Goal: Task Accomplishment & Management: Manage account settings

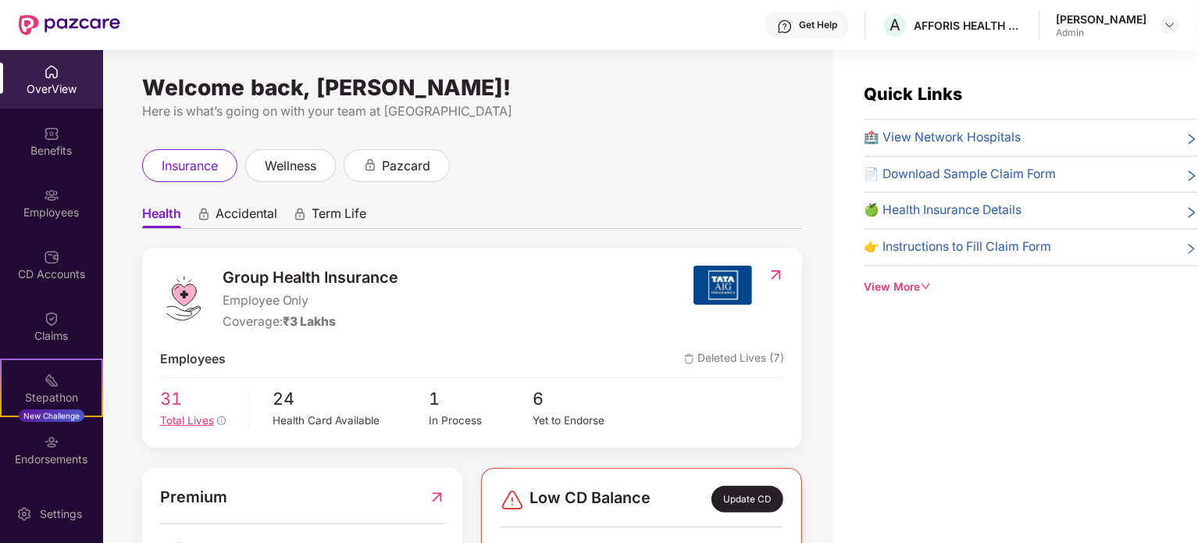
click at [162, 402] on span "31" at bounding box center [199, 399] width 78 height 27
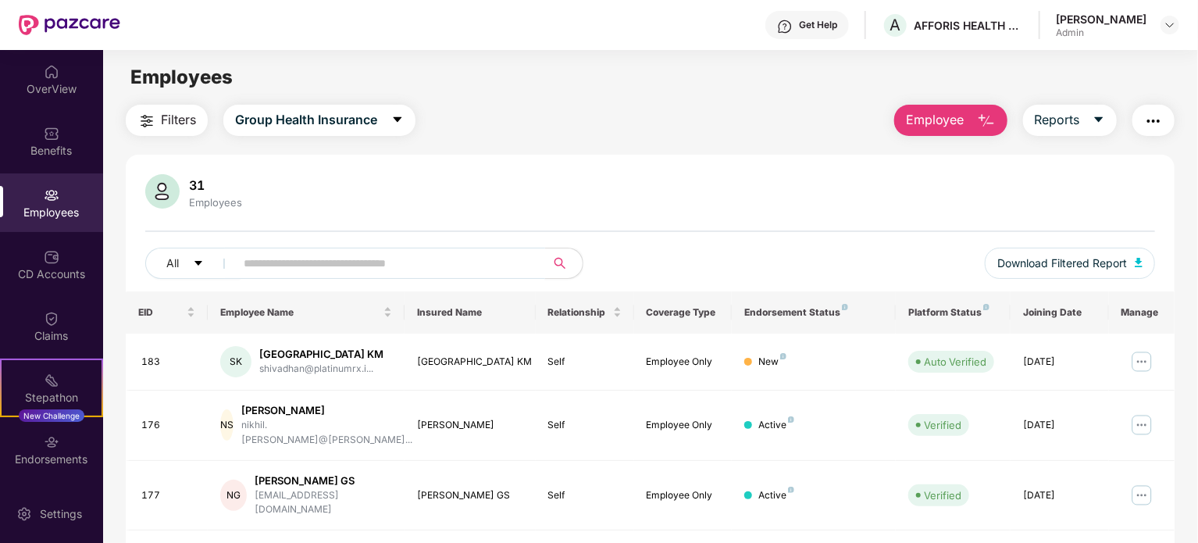
click at [336, 266] on input "text" at bounding box center [384, 263] width 280 height 23
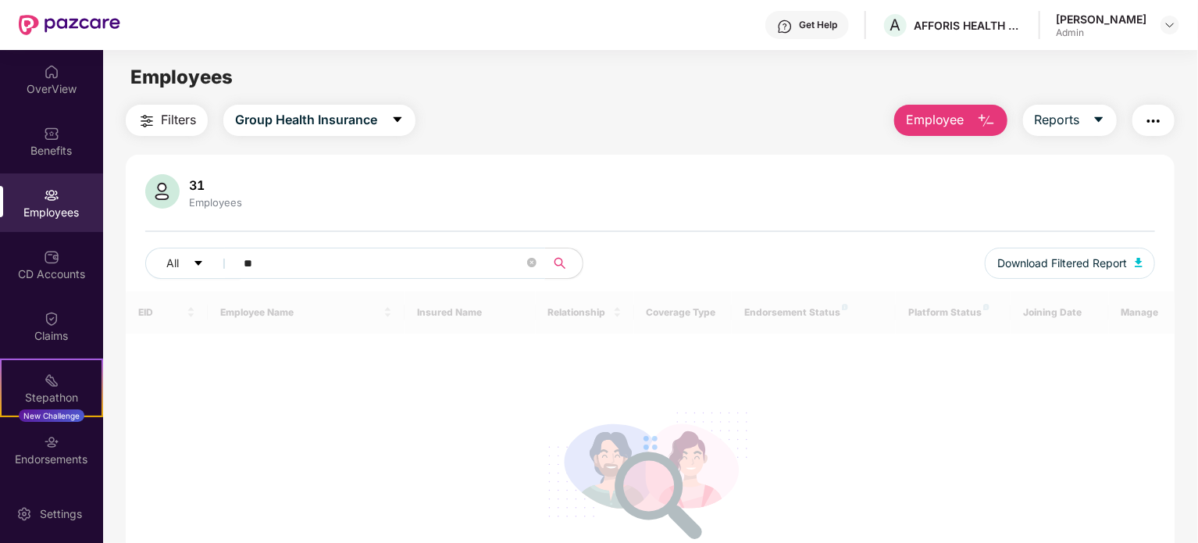
type input "*"
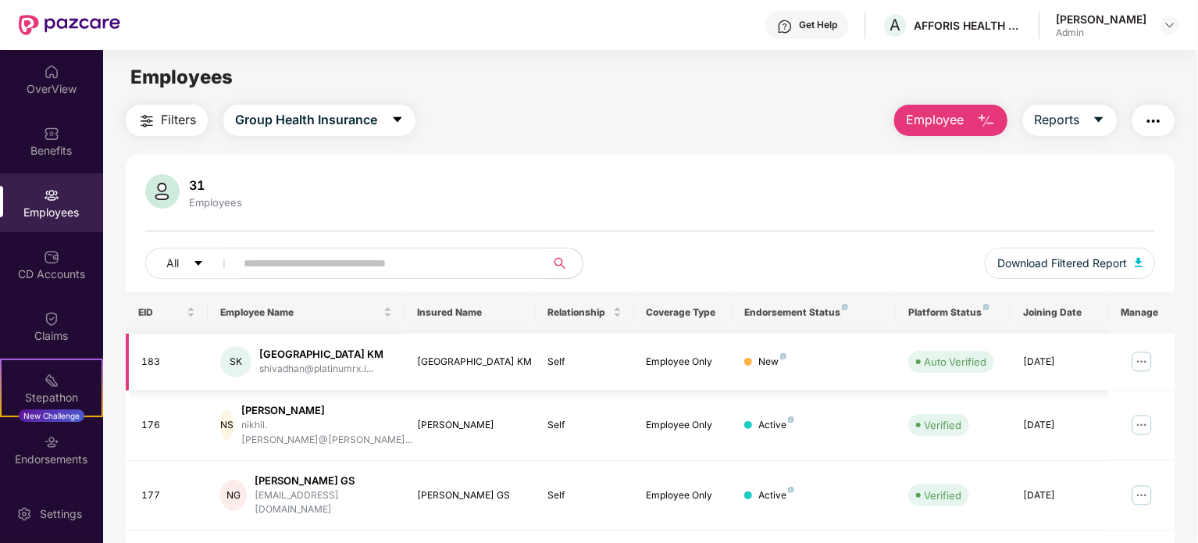
click at [391, 387] on td "SK Shivadhan KM shivadhan@platinumrx.i..." at bounding box center [306, 362] width 197 height 57
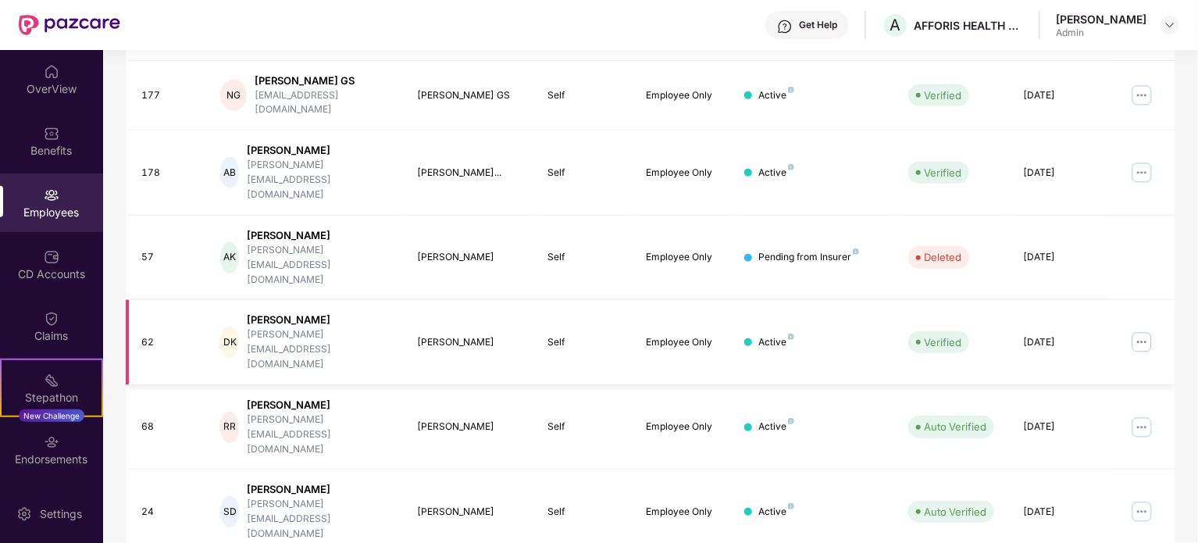
scroll to position [415, 0]
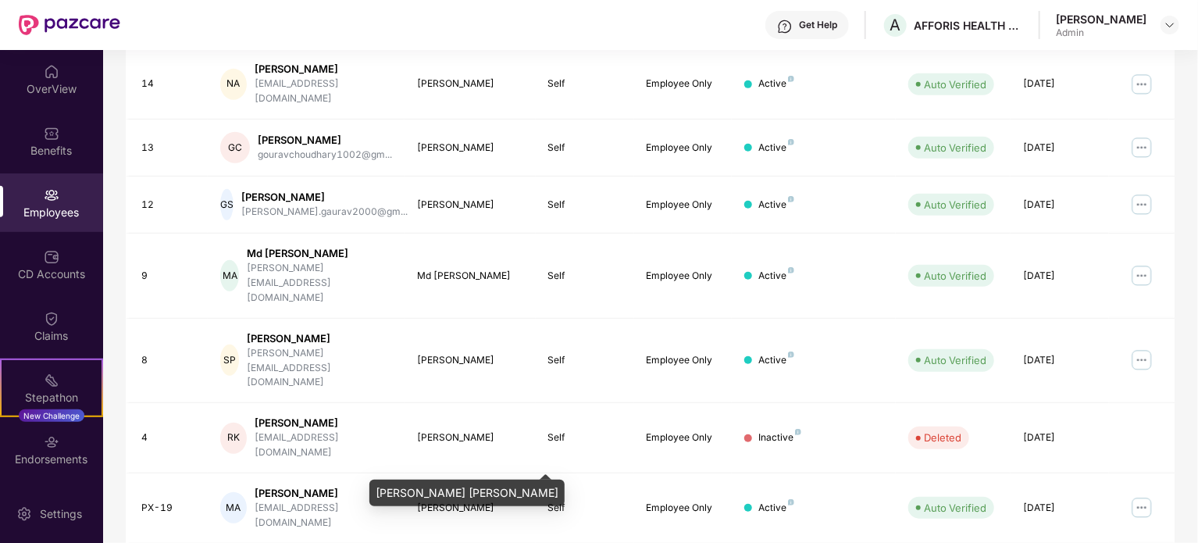
scroll to position [378, 0]
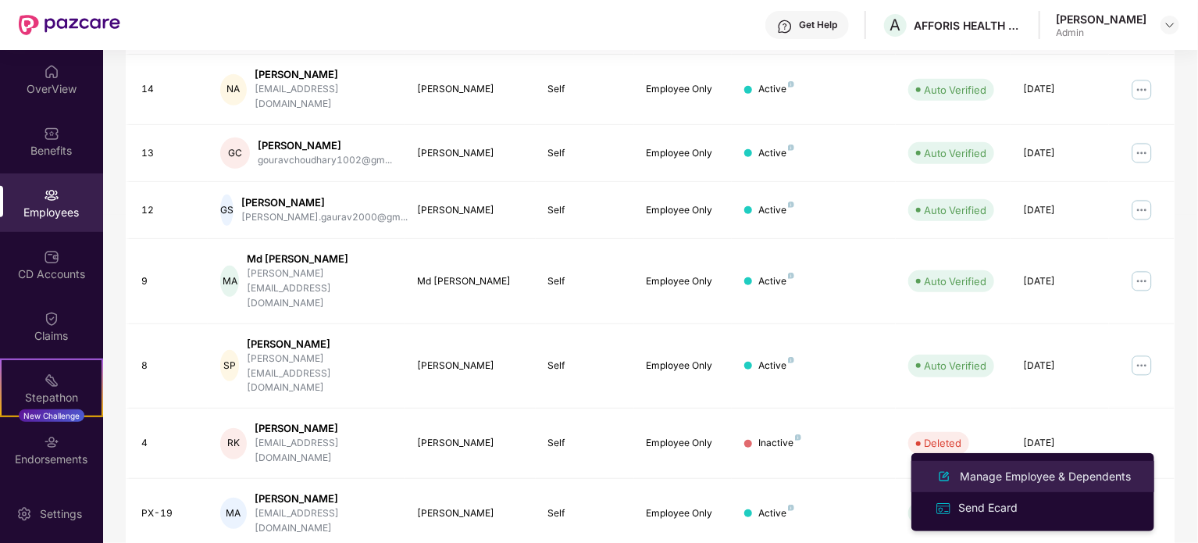
click at [1048, 480] on div "Manage Employee & Dependents" at bounding box center [1045, 476] width 177 height 17
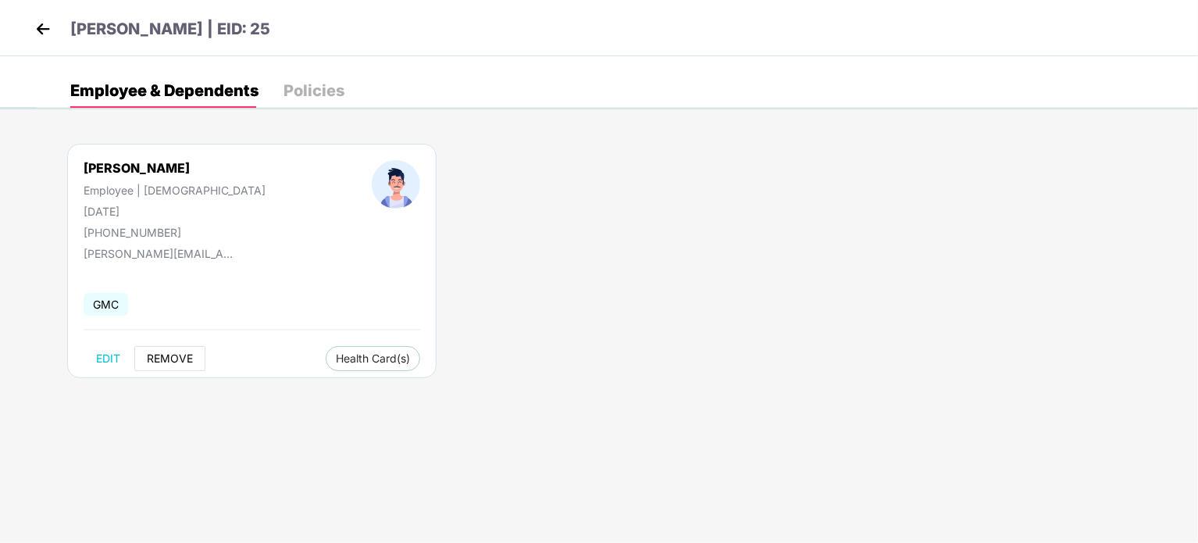
click at [173, 358] on span "REMOVE" at bounding box center [170, 358] width 46 height 12
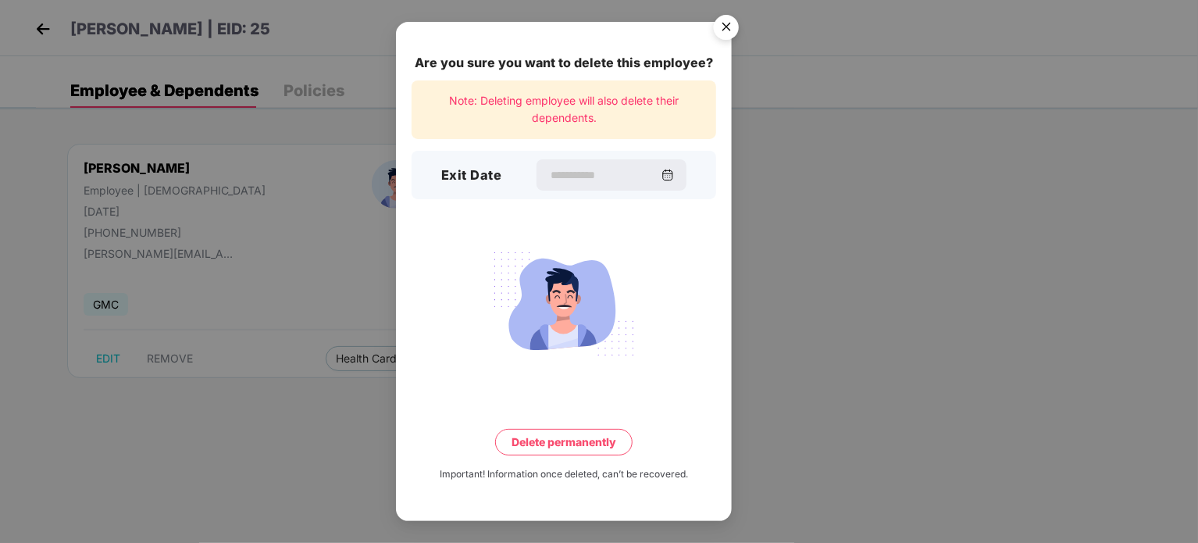
click at [725, 21] on img "Close" at bounding box center [727, 30] width 44 height 44
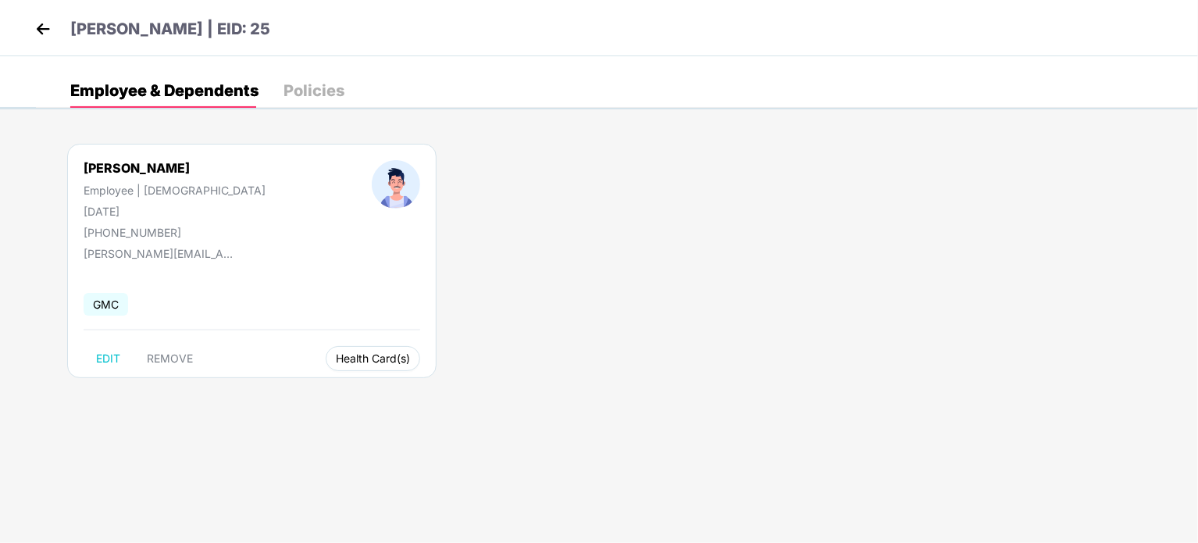
click at [326, 365] on button "Health Card(s)" at bounding box center [373, 358] width 95 height 25
click at [109, 349] on button "EDIT" at bounding box center [108, 358] width 49 height 25
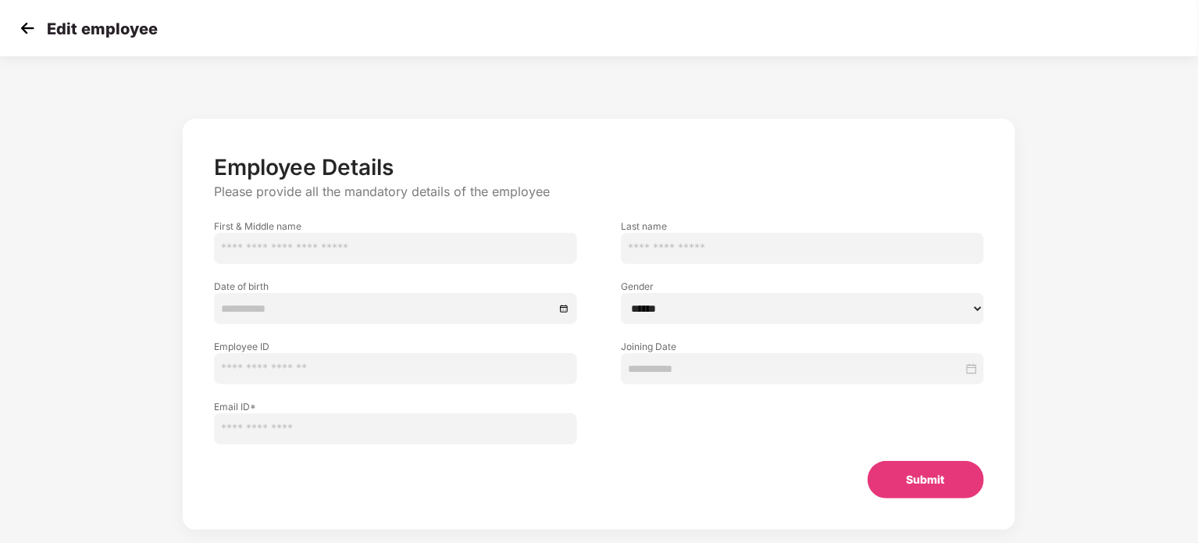
type input "*******"
type input "******"
type input "**********"
type input "**"
type input "**********"
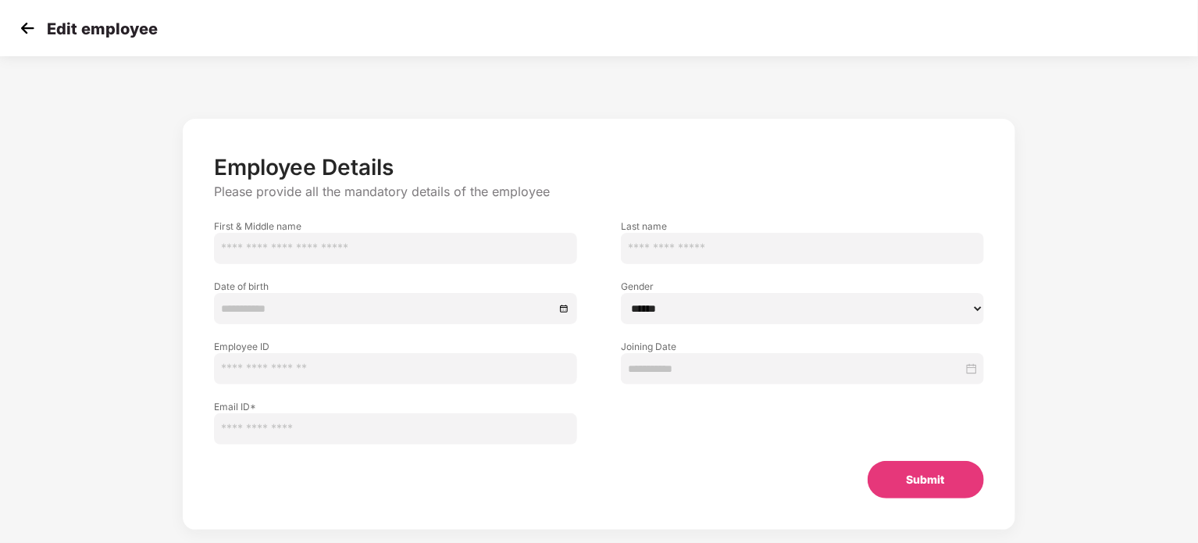
type input "**********"
click at [28, 24] on img at bounding box center [27, 27] width 23 height 23
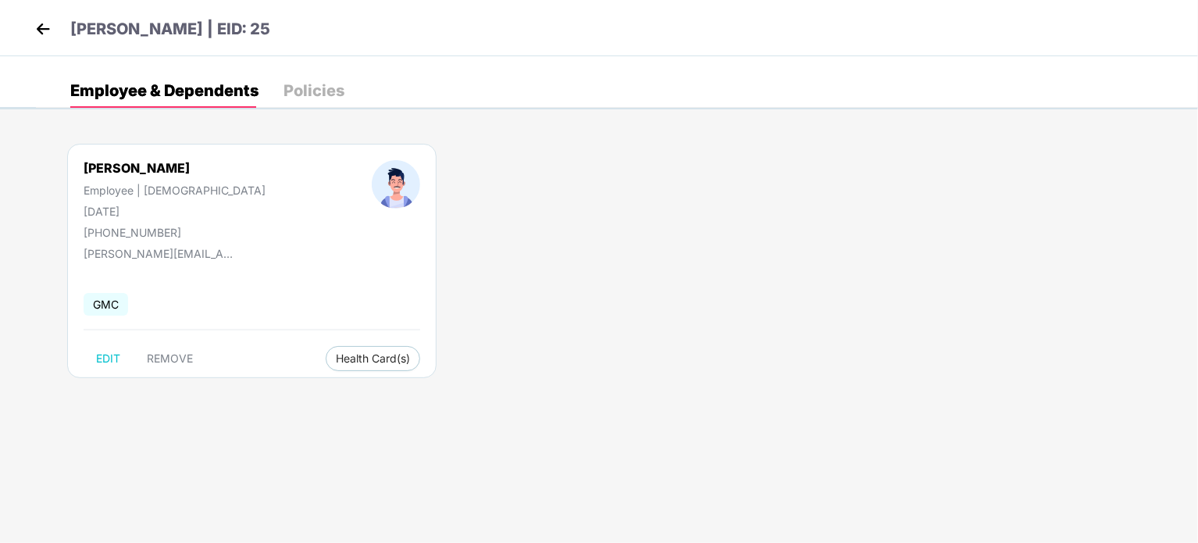
click at [50, 42] on header "Harshit Sharma | EID: 25" at bounding box center [150, 31] width 239 height 28
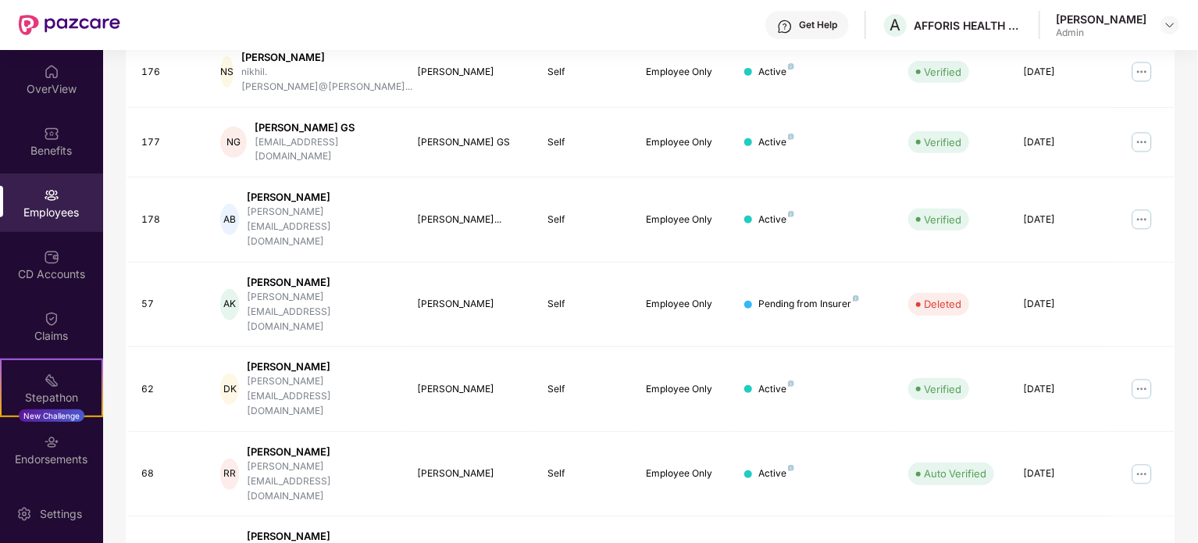
scroll to position [415, 0]
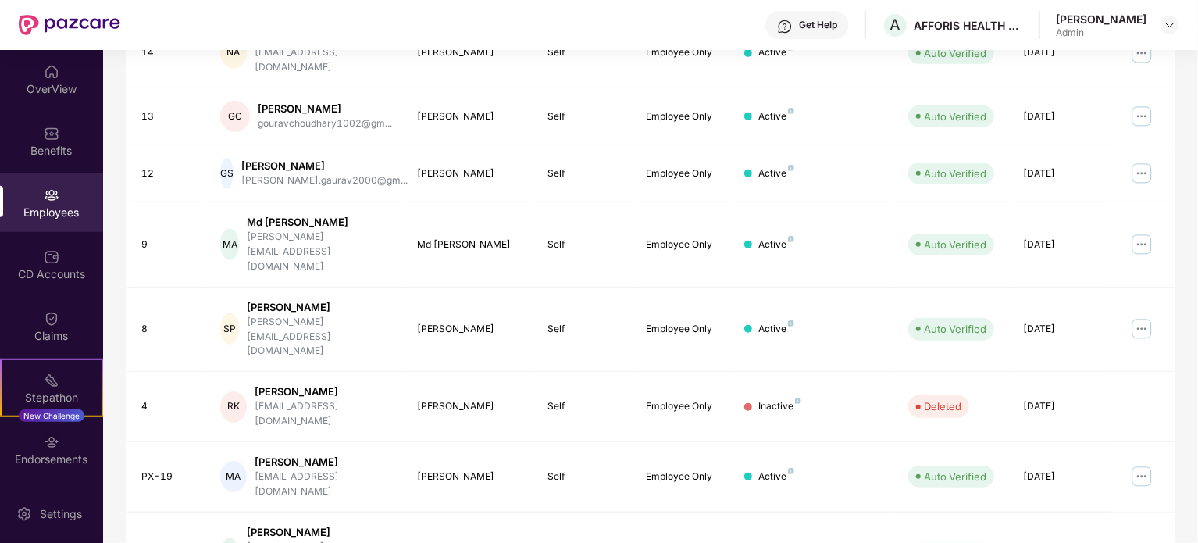
scroll to position [428, 0]
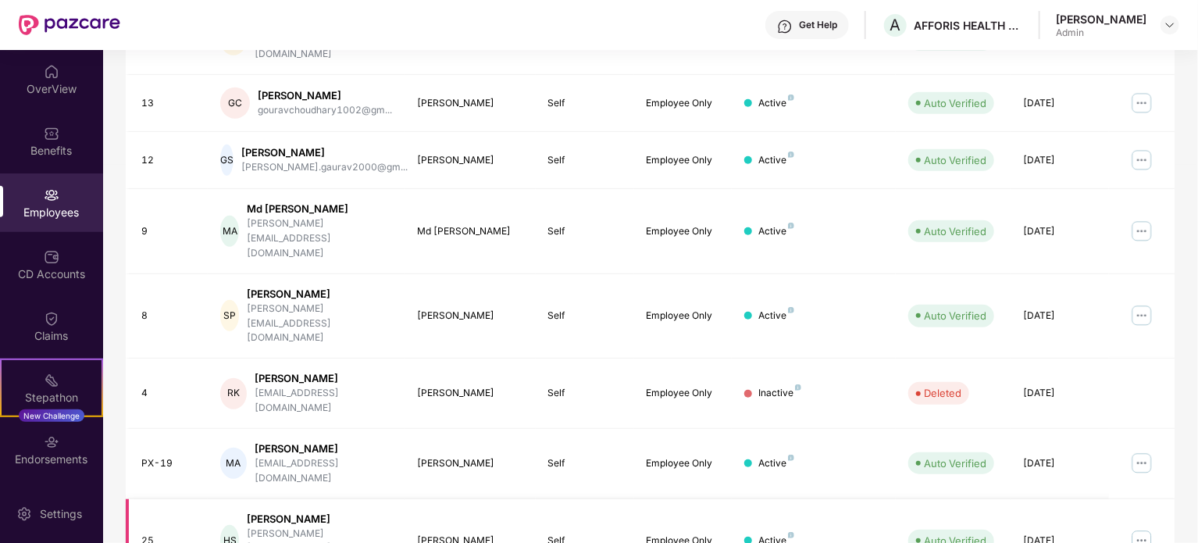
click at [1132, 528] on img at bounding box center [1141, 540] width 25 height 25
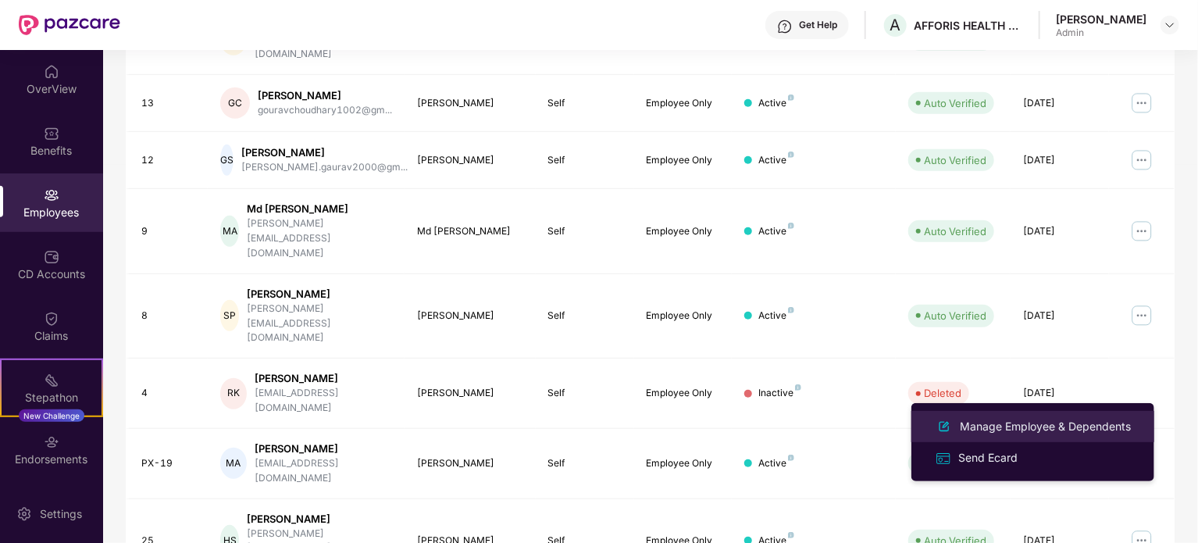
click at [1053, 419] on div "Manage Employee & Dependents" at bounding box center [1045, 426] width 177 height 17
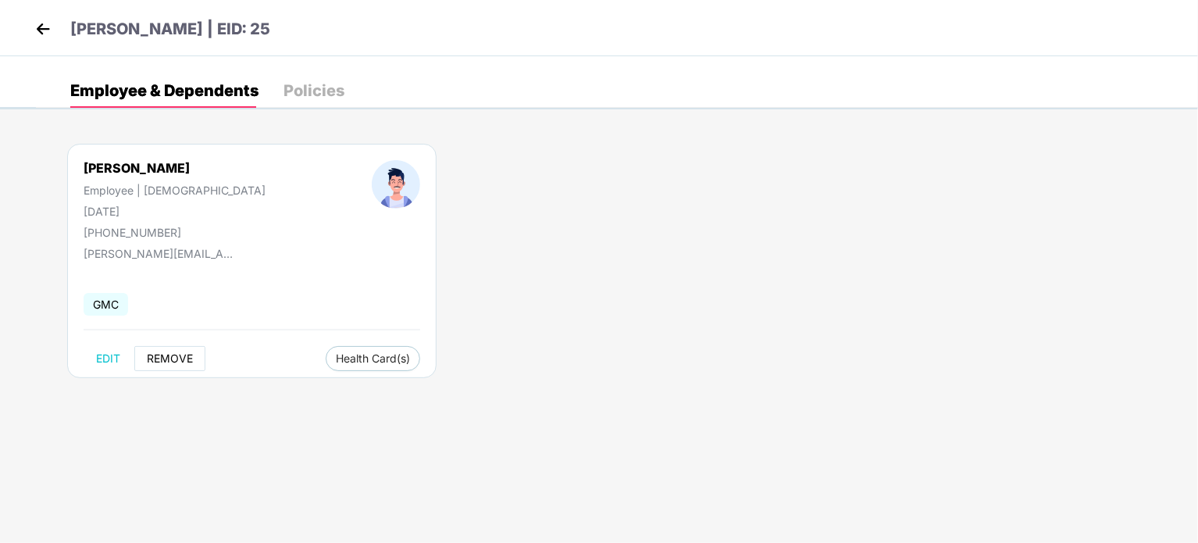
click at [166, 349] on button "REMOVE" at bounding box center [169, 358] width 71 height 25
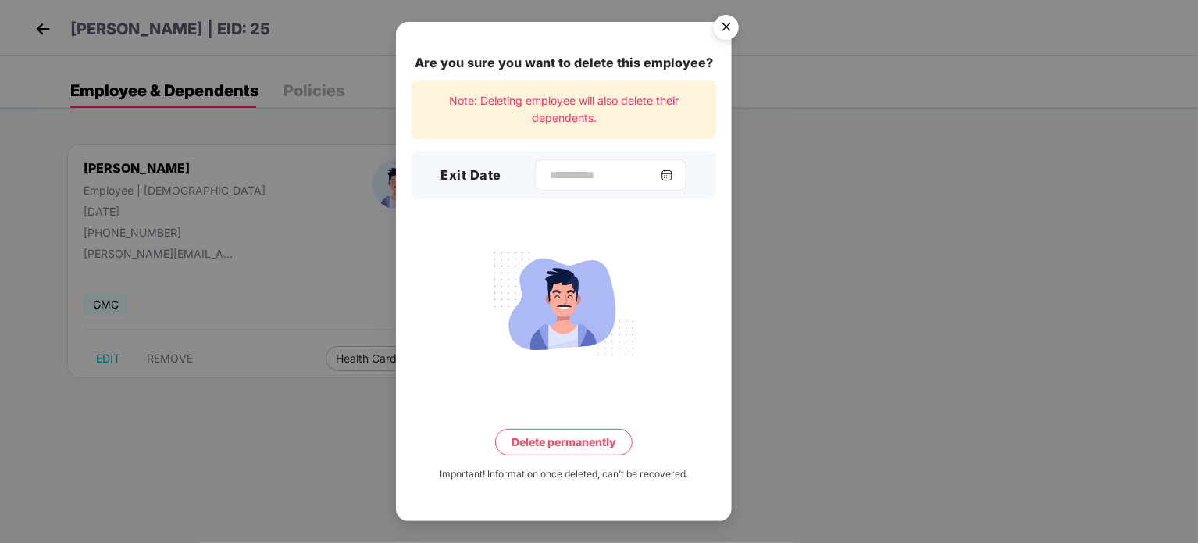
click at [684, 173] on div at bounding box center [611, 174] width 152 height 31
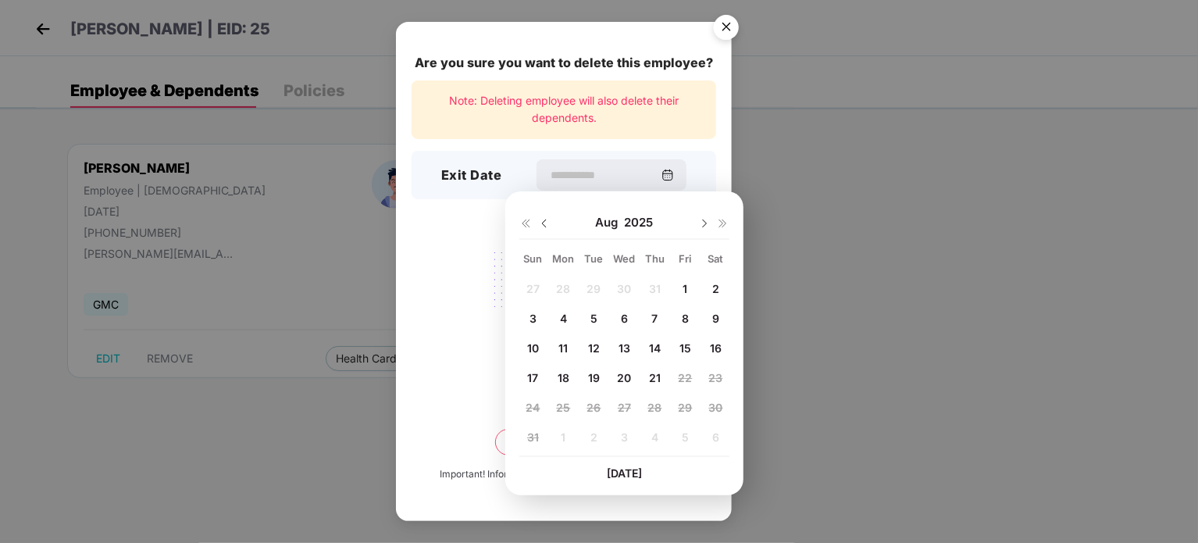
click at [546, 220] on img at bounding box center [544, 223] width 12 height 12
click at [663, 405] on div "31" at bounding box center [655, 407] width 23 height 23
type input "**********"
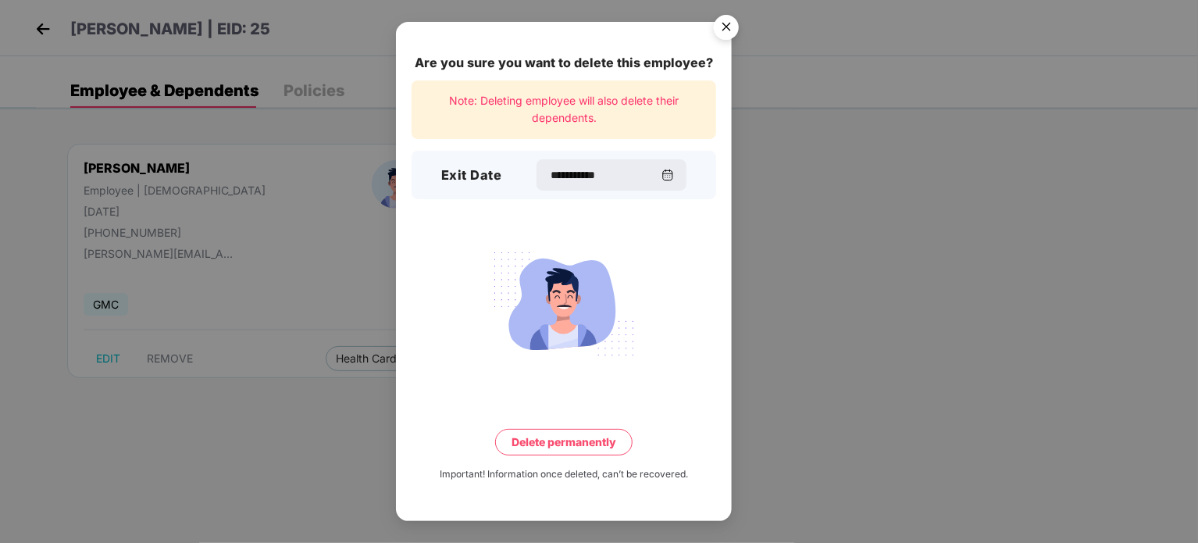
click at [571, 450] on button "Delete permanently" at bounding box center [563, 442] width 137 height 27
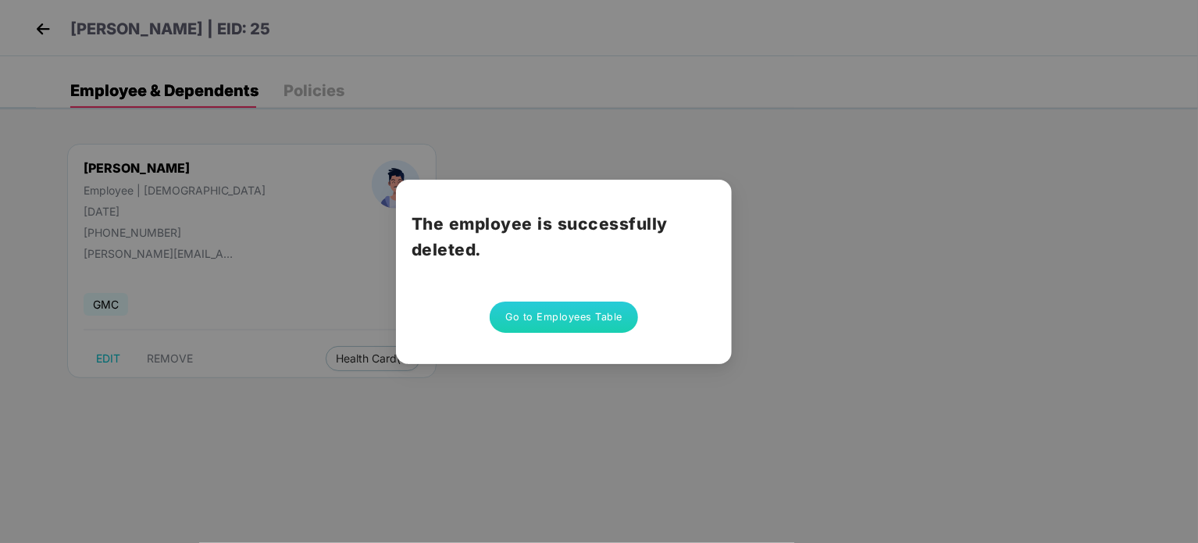
click at [762, 322] on div "The employee is successfully deleted. Go to Employees Table" at bounding box center [599, 271] width 1198 height 543
click at [571, 319] on button "Go to Employees Table" at bounding box center [564, 317] width 148 height 31
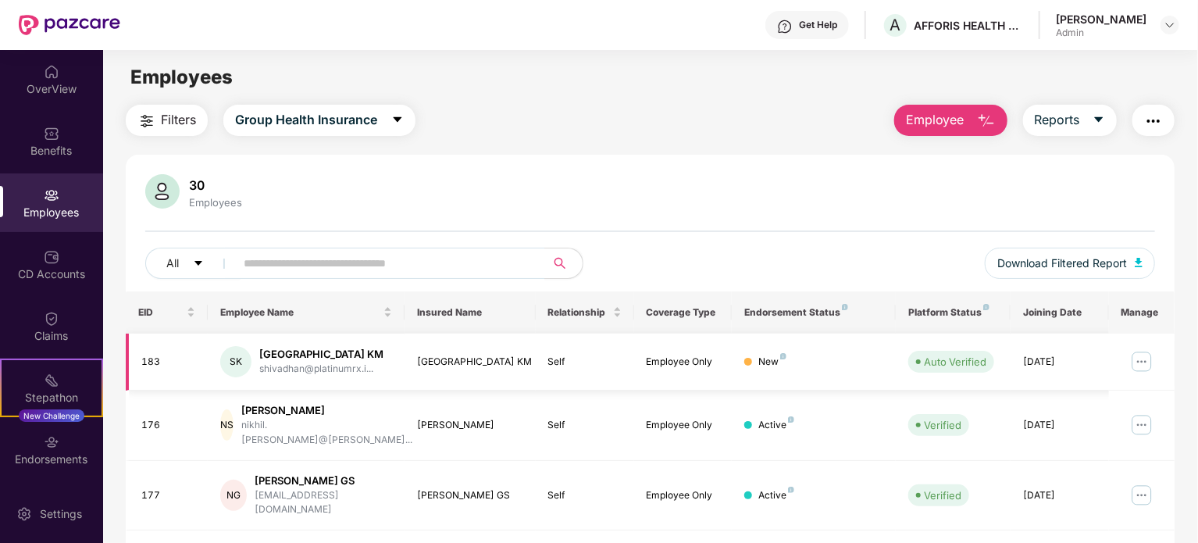
scroll to position [415, 0]
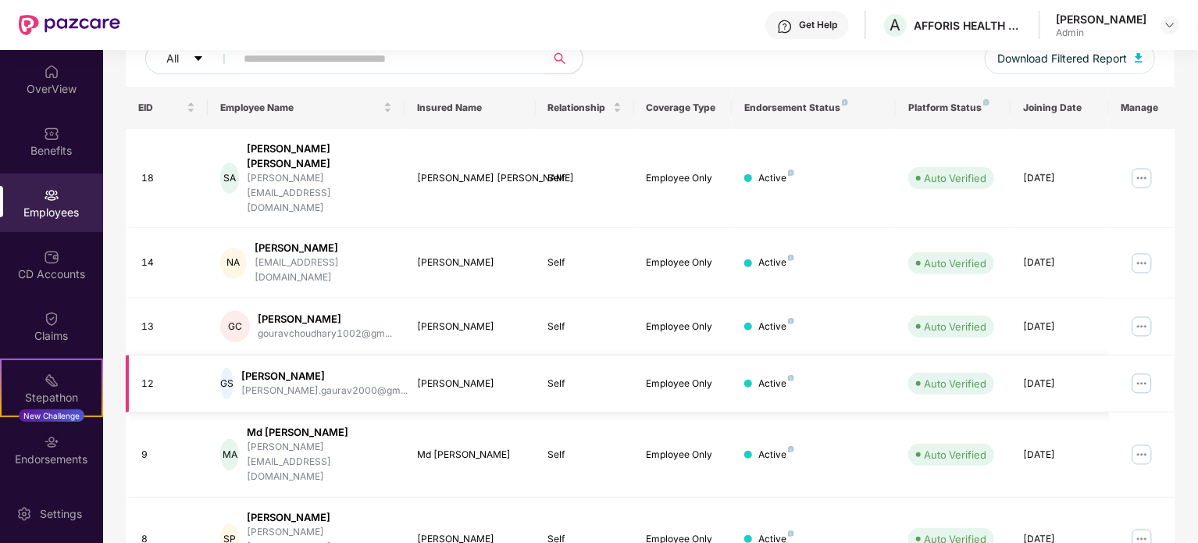
scroll to position [428, 0]
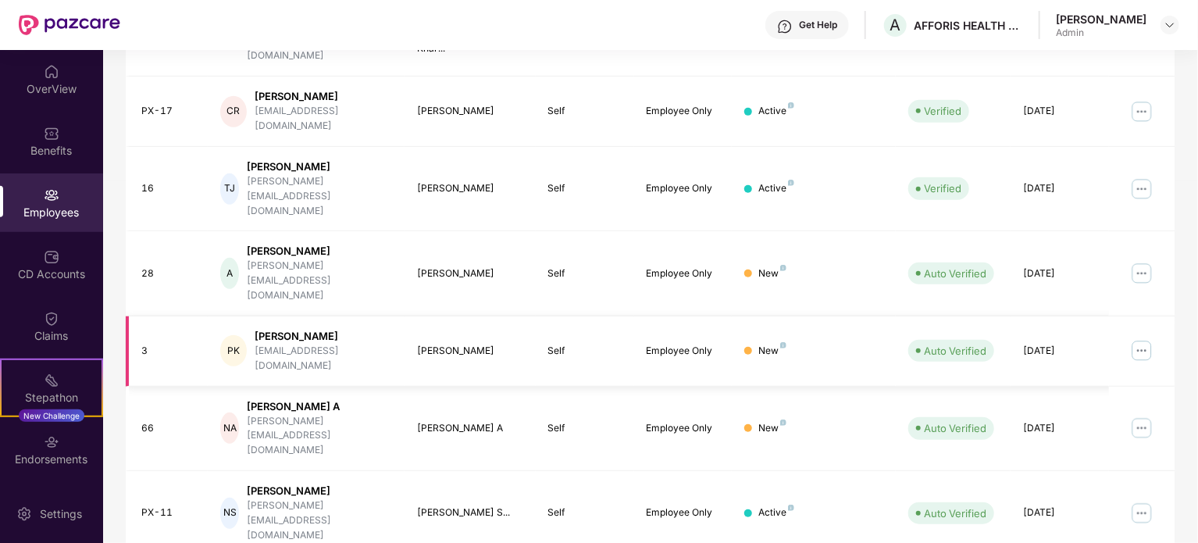
scroll to position [415, 0]
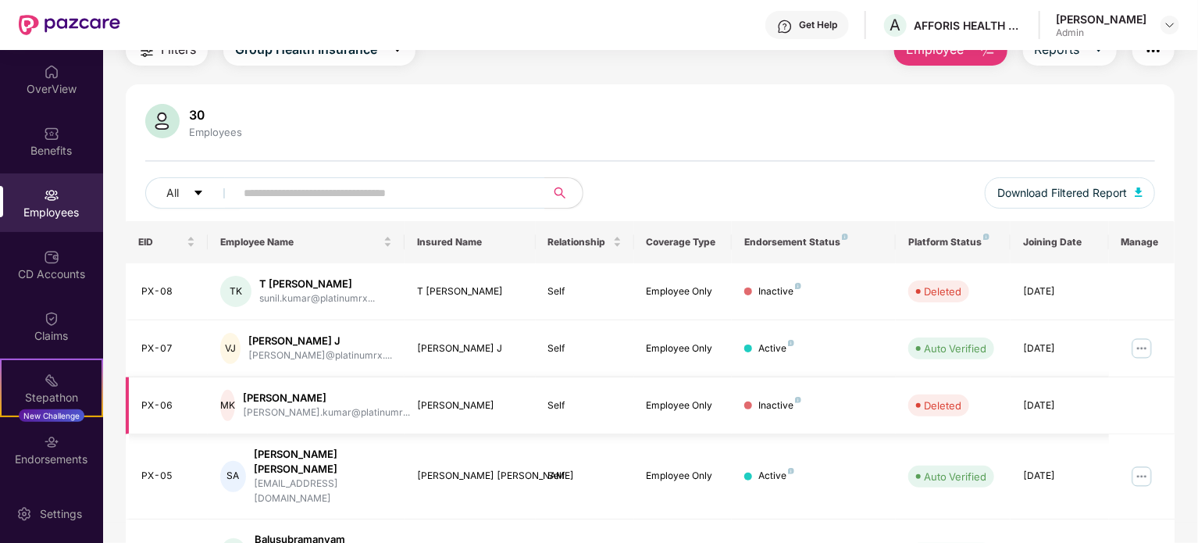
scroll to position [70, 0]
click at [33, 65] on div "OverView" at bounding box center [51, 79] width 103 height 59
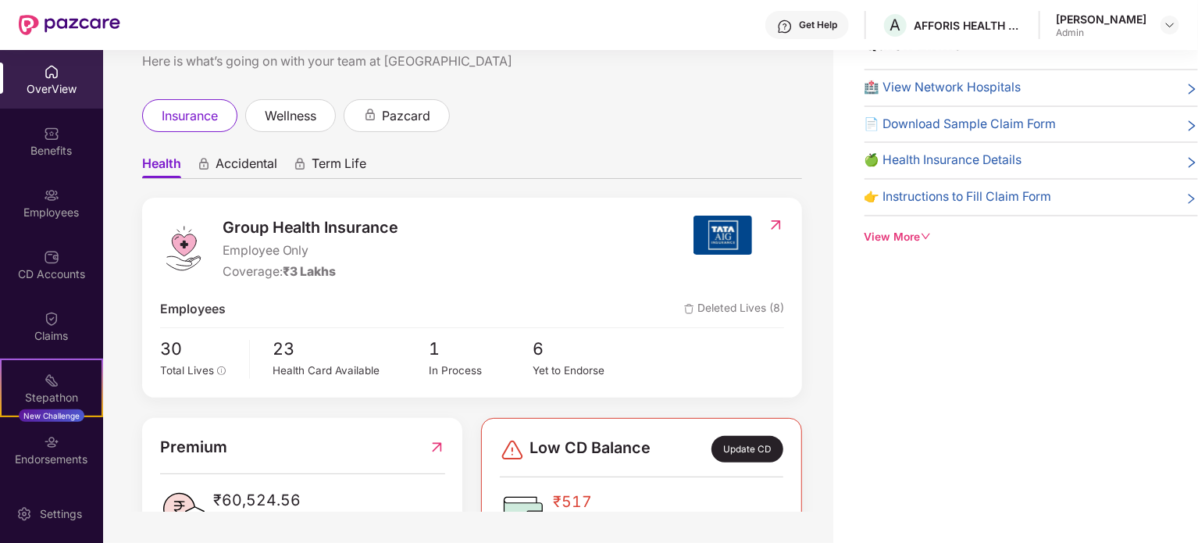
scroll to position [90, 0]
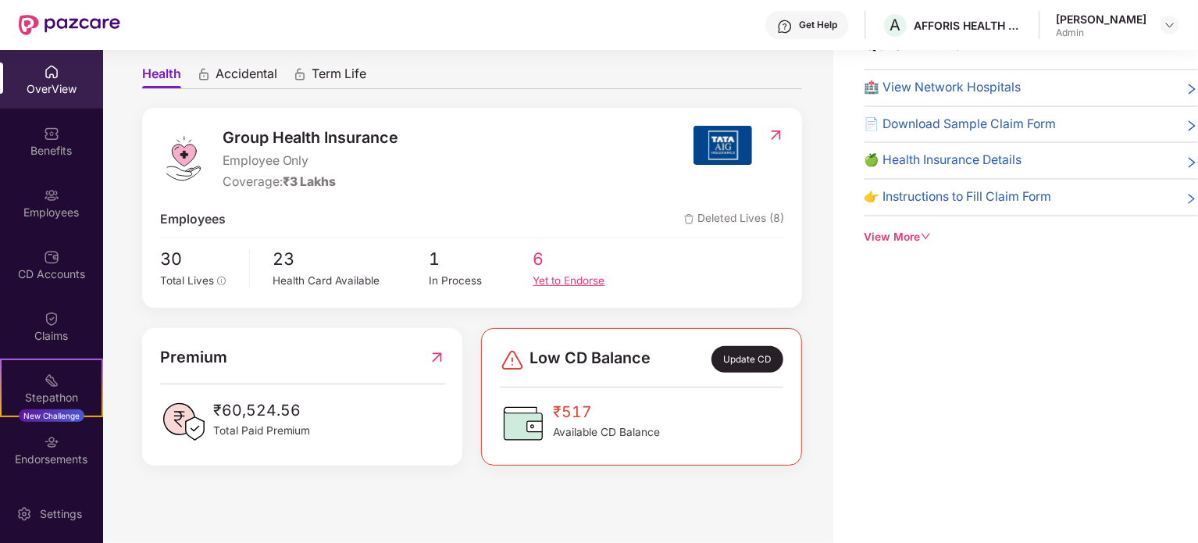
click at [542, 262] on span "6" at bounding box center [585, 259] width 104 height 27
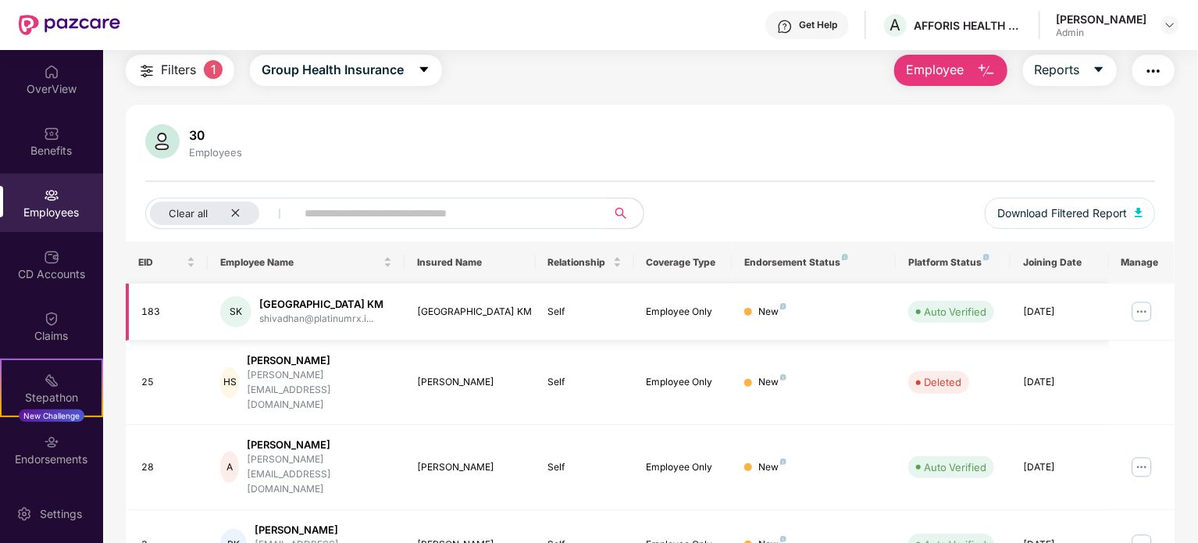
scroll to position [127, 0]
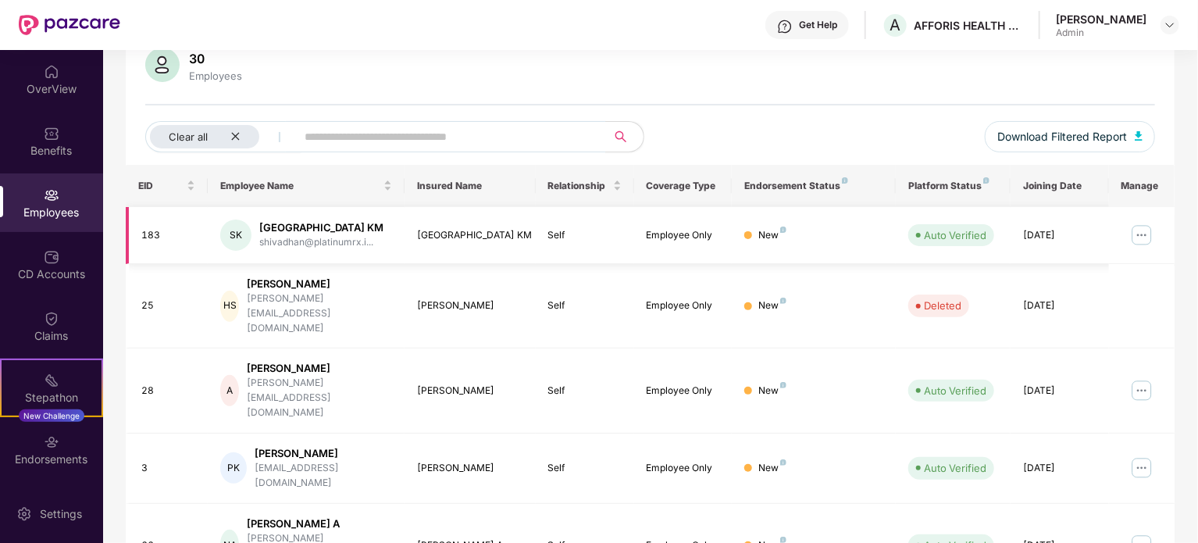
click at [1128, 234] on td at bounding box center [1142, 235] width 66 height 57
click at [1135, 237] on img at bounding box center [1141, 235] width 25 height 25
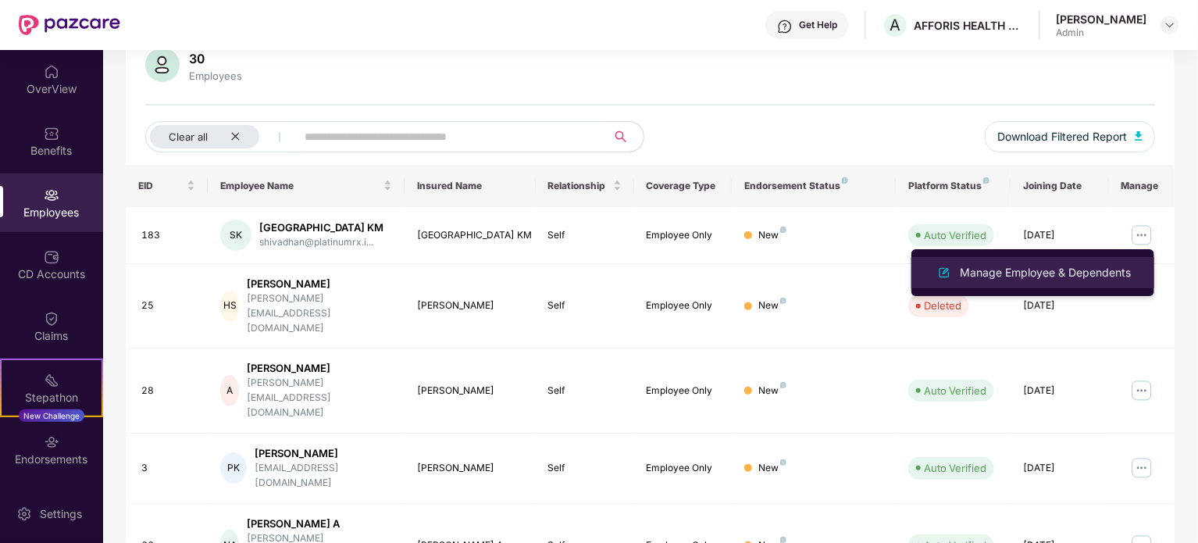
click at [1047, 284] on li "Manage Employee & Dependents" at bounding box center [1033, 272] width 243 height 31
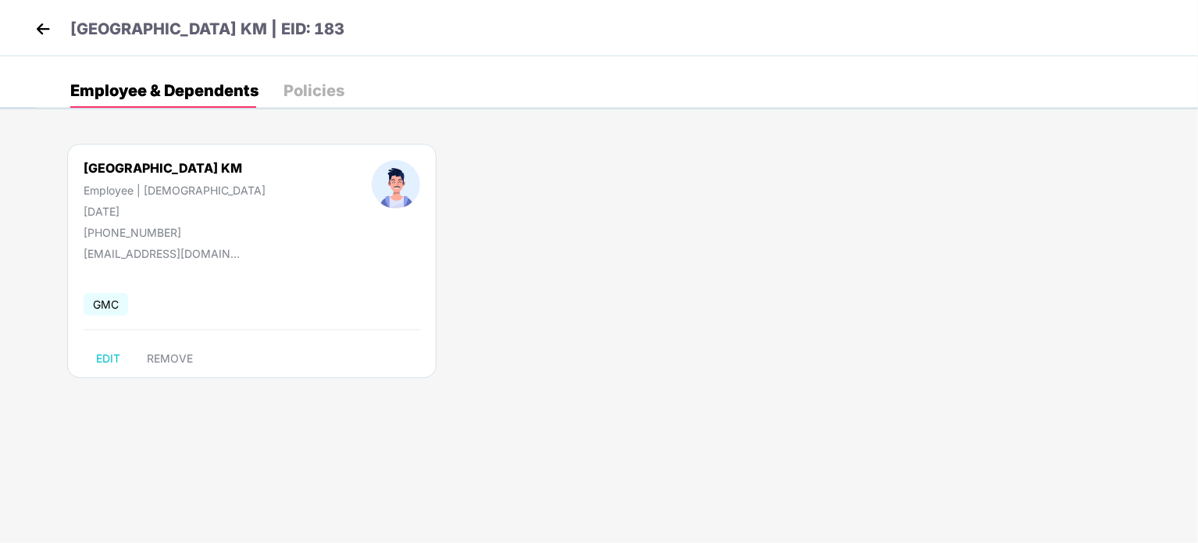
click at [42, 28] on img at bounding box center [42, 28] width 23 height 23
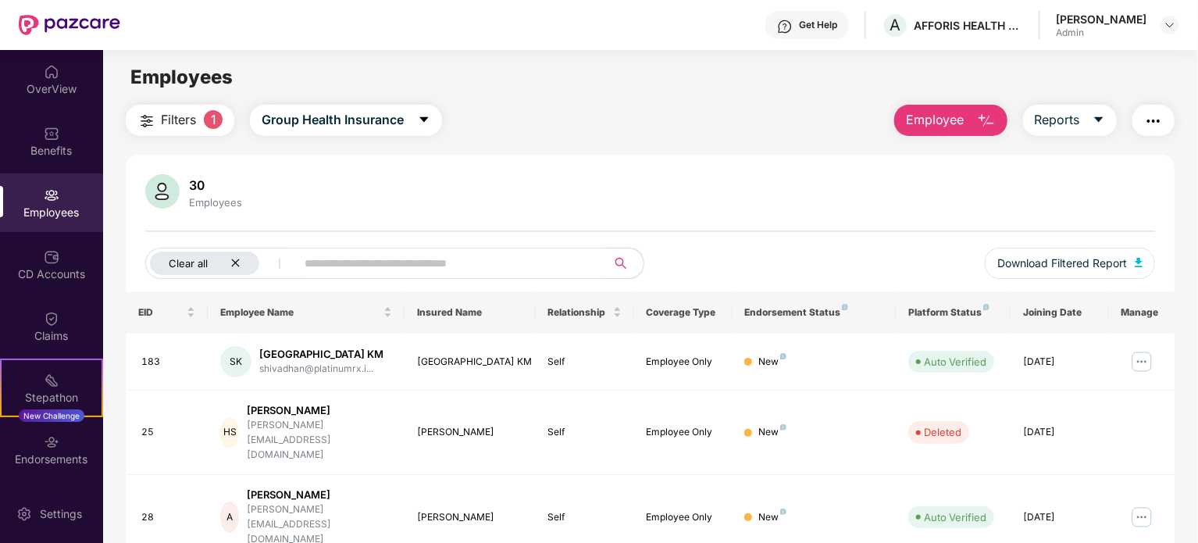
click at [234, 262] on icon "close" at bounding box center [235, 263] width 8 height 8
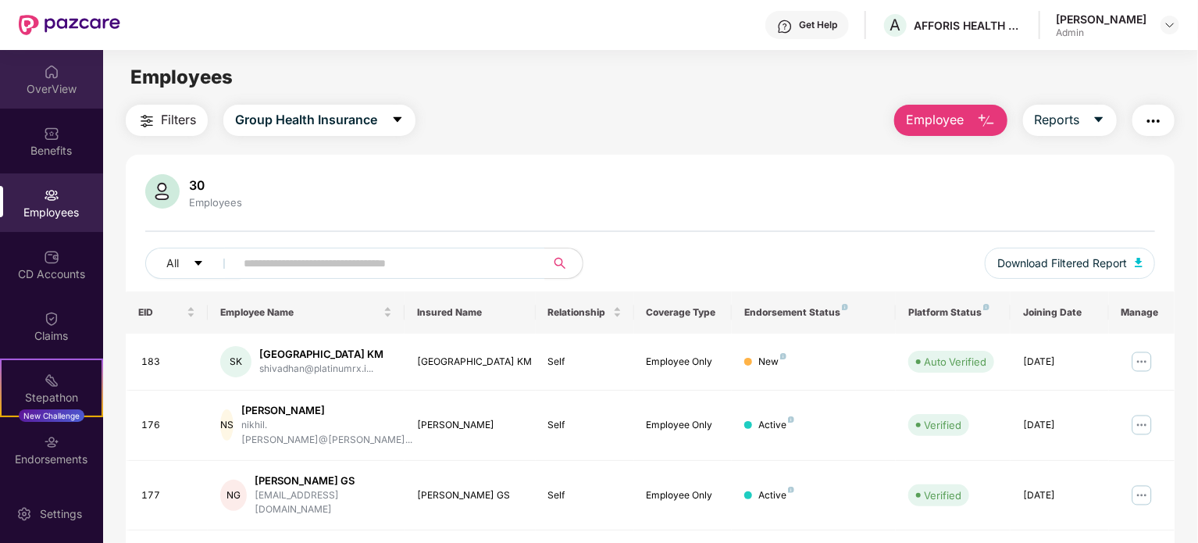
click at [16, 73] on div "OverView" at bounding box center [51, 79] width 103 height 59
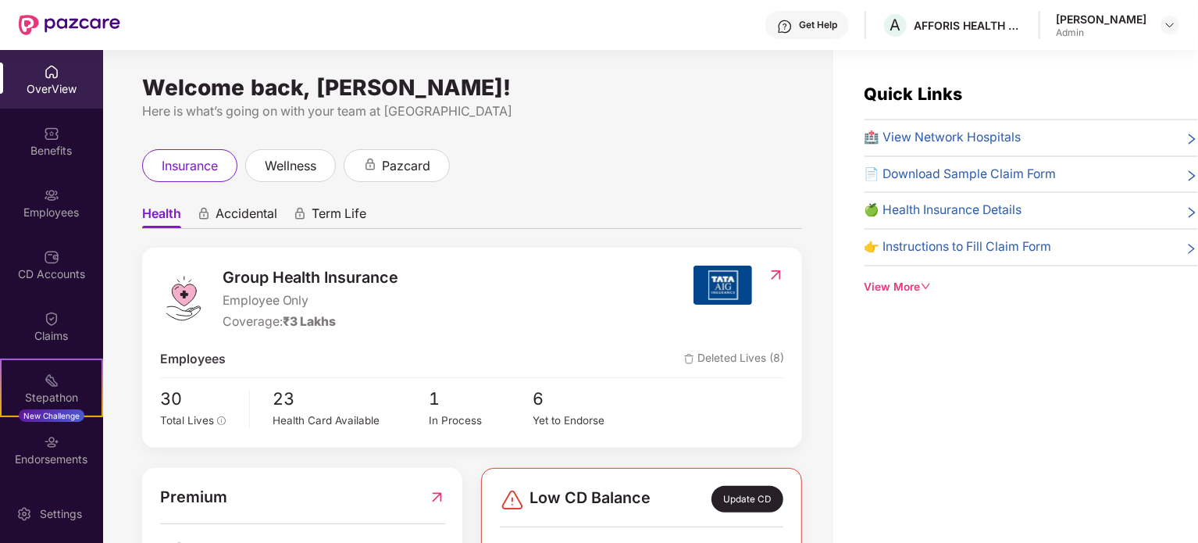
scroll to position [90, 0]
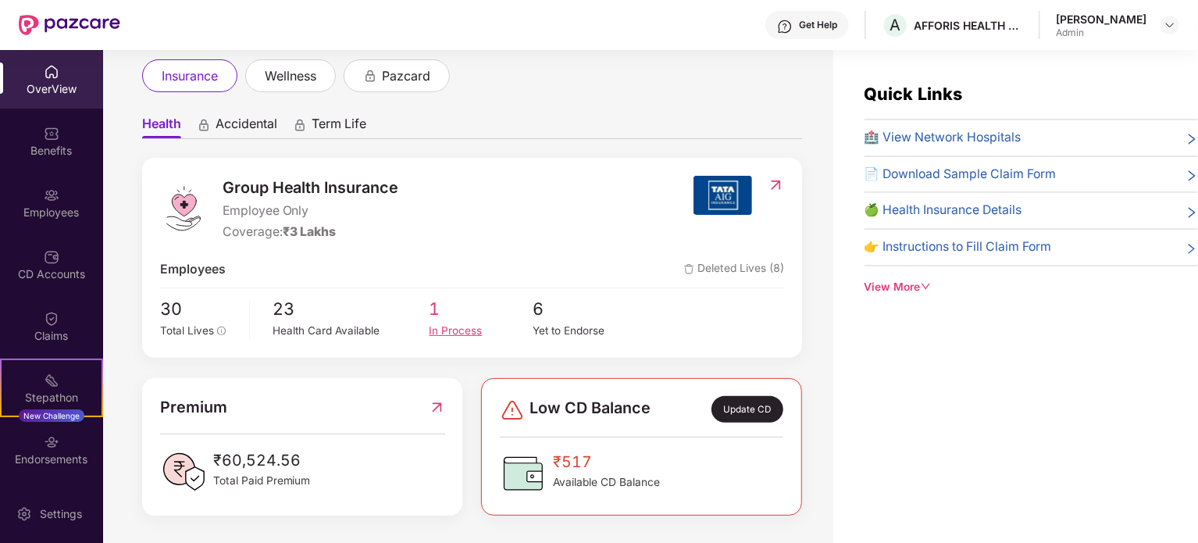
click at [438, 313] on span "1" at bounding box center [481, 309] width 104 height 27
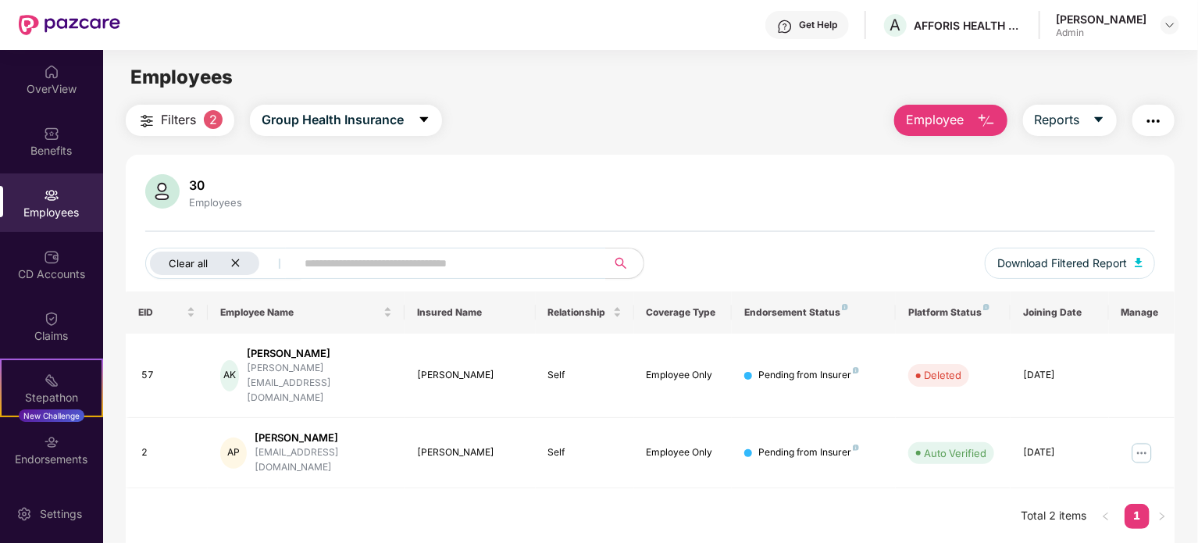
click at [234, 262] on icon "close" at bounding box center [235, 263] width 8 height 8
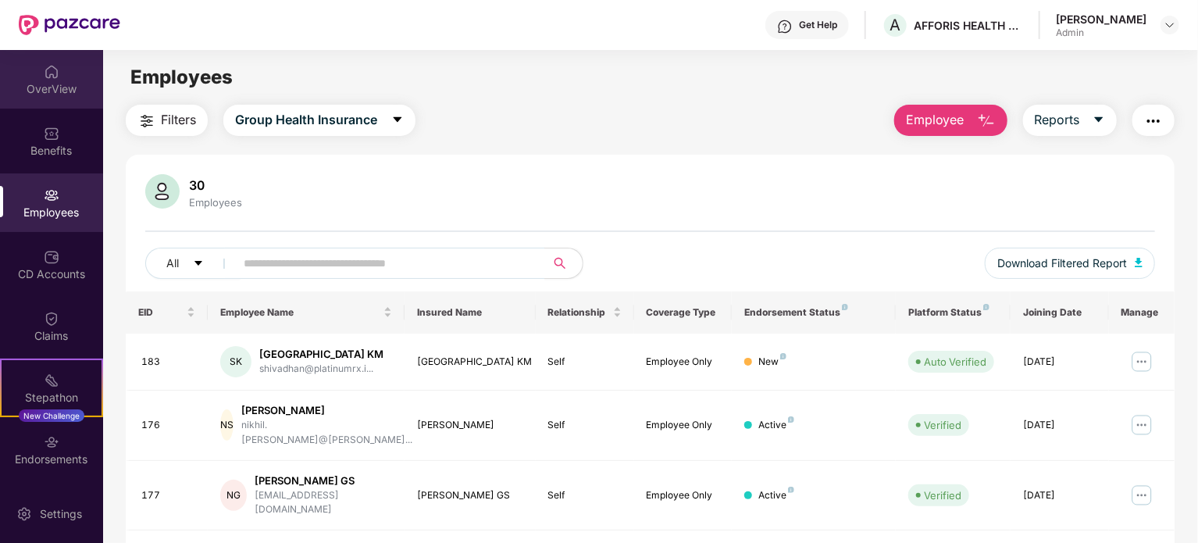
click at [45, 85] on div "OverView" at bounding box center [51, 89] width 103 height 16
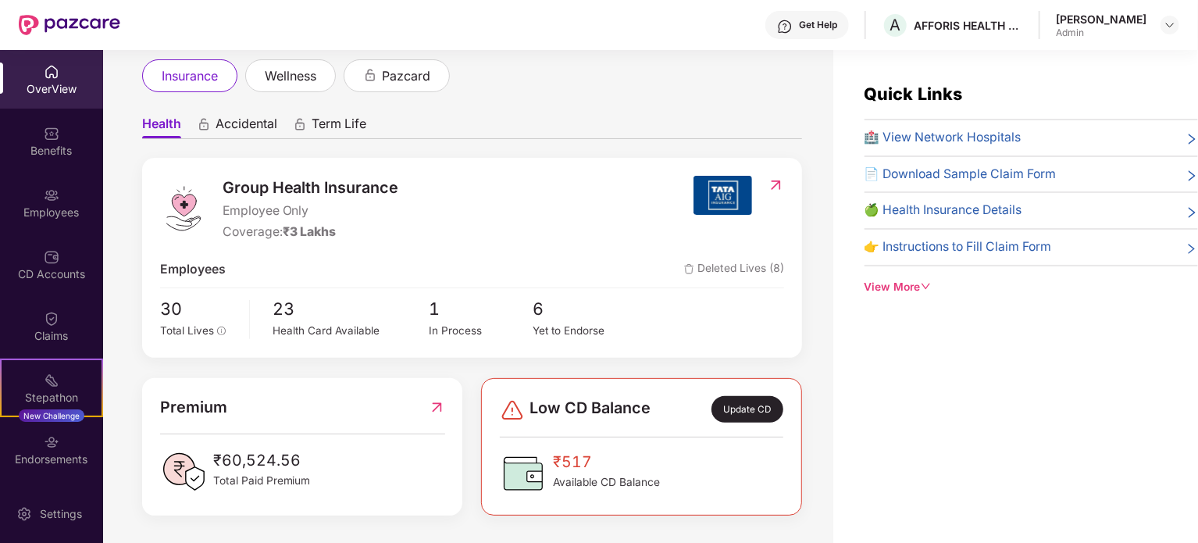
scroll to position [50, 0]
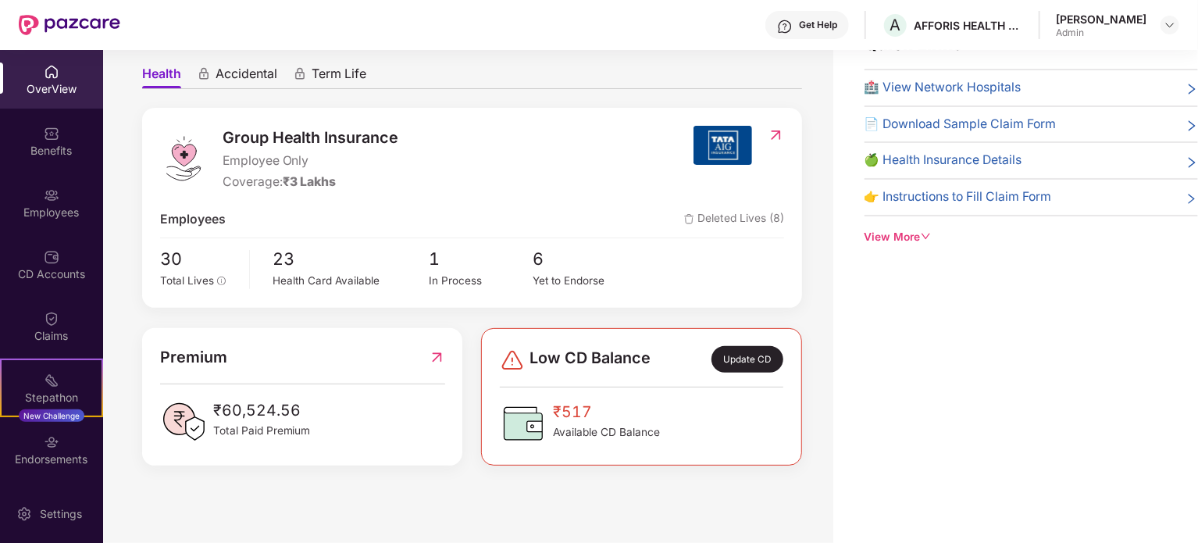
click at [1190, 156] on icon "right" at bounding box center [1192, 162] width 12 height 12
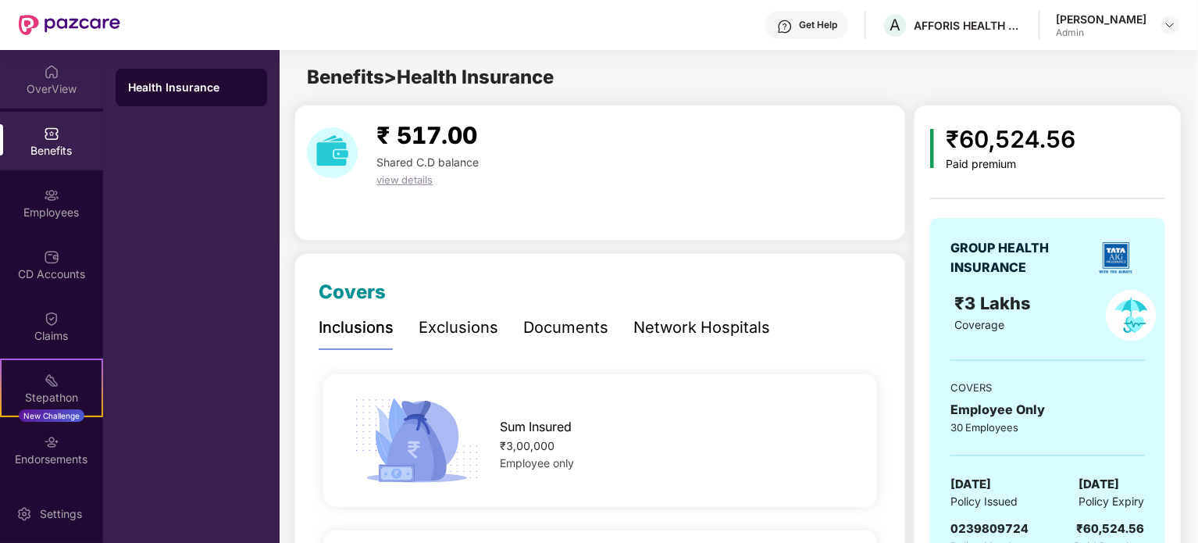
click at [58, 79] on div "OverView" at bounding box center [51, 79] width 103 height 59
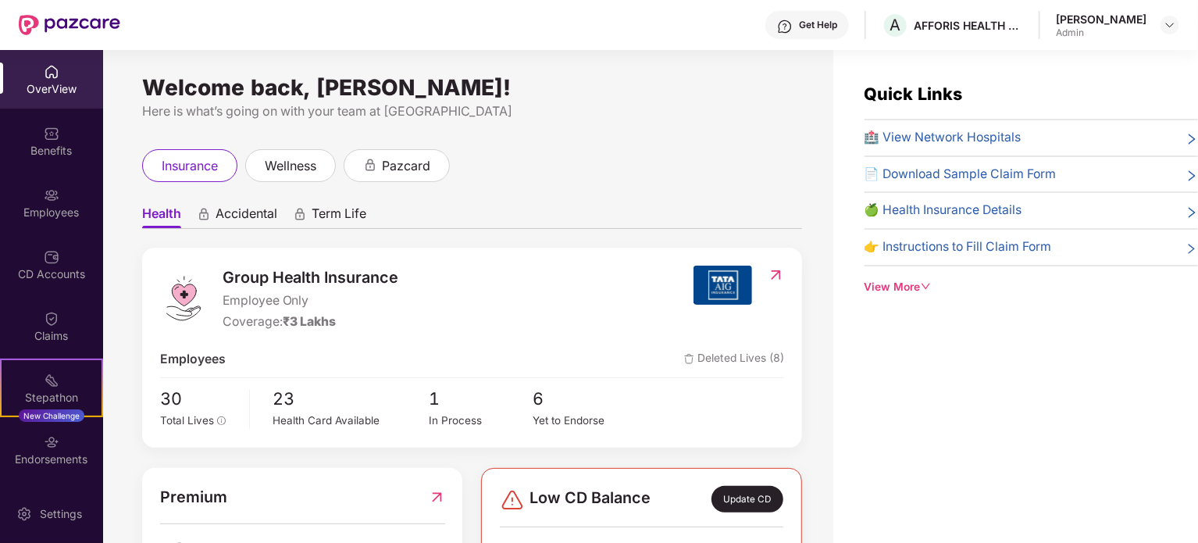
scroll to position [90, 0]
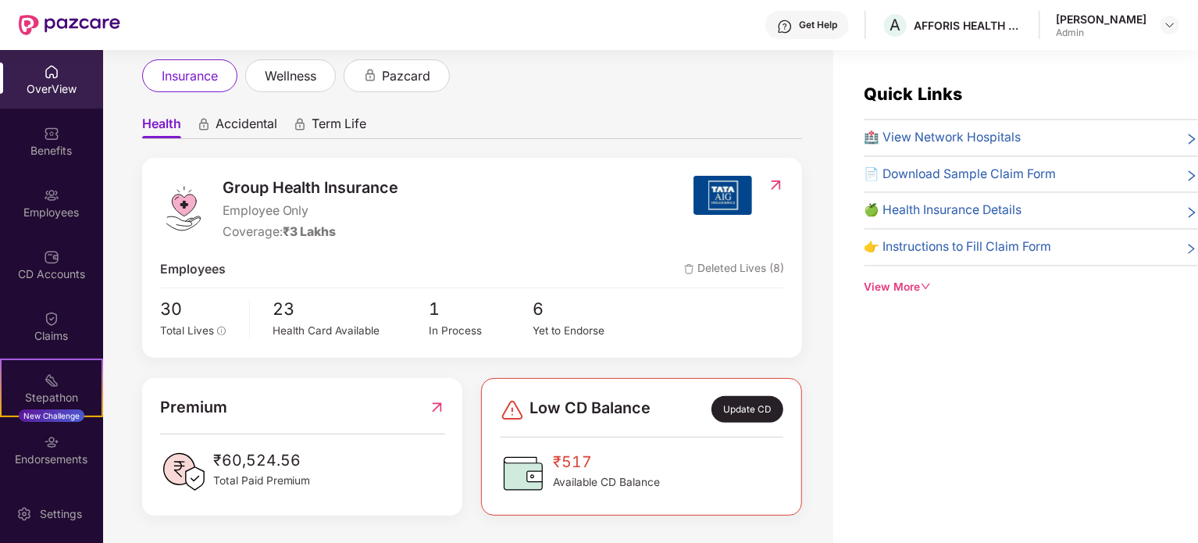
click at [46, 66] on img at bounding box center [52, 72] width 16 height 16
click at [537, 310] on span "6" at bounding box center [585, 309] width 104 height 27
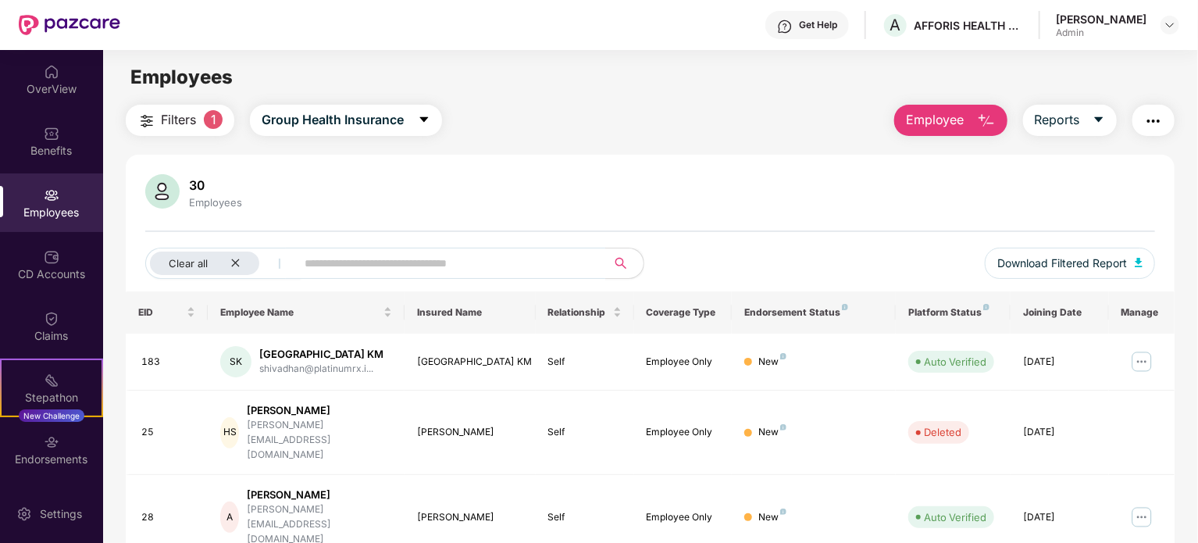
click at [166, 192] on img at bounding box center [162, 191] width 34 height 34
click at [241, 255] on div "Clear all" at bounding box center [204, 263] width 109 height 23
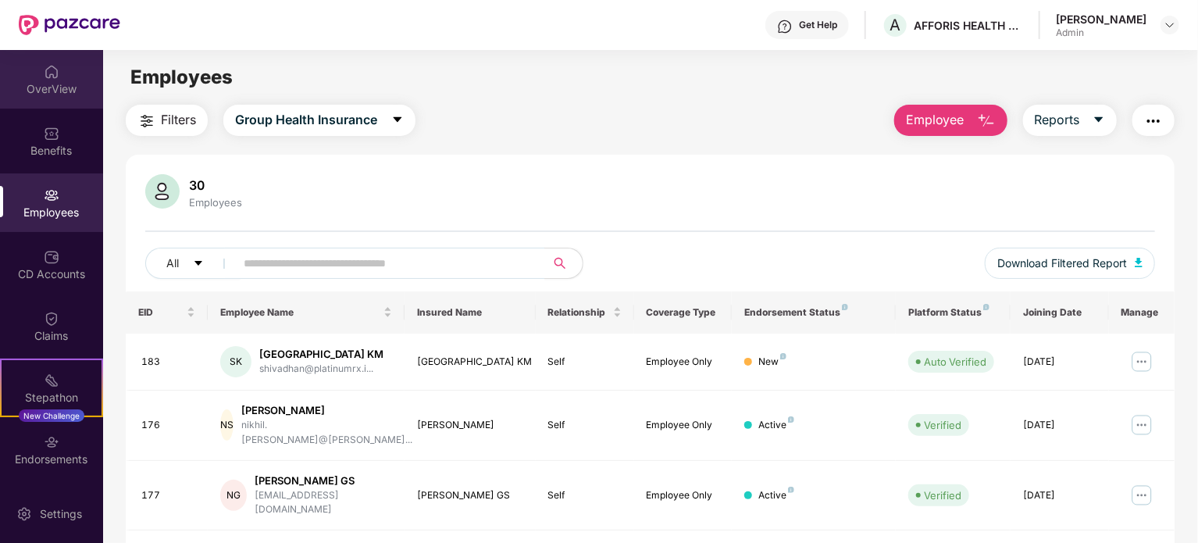
click at [53, 80] on div "OverView" at bounding box center [51, 79] width 103 height 59
